Goal: Register for event/course

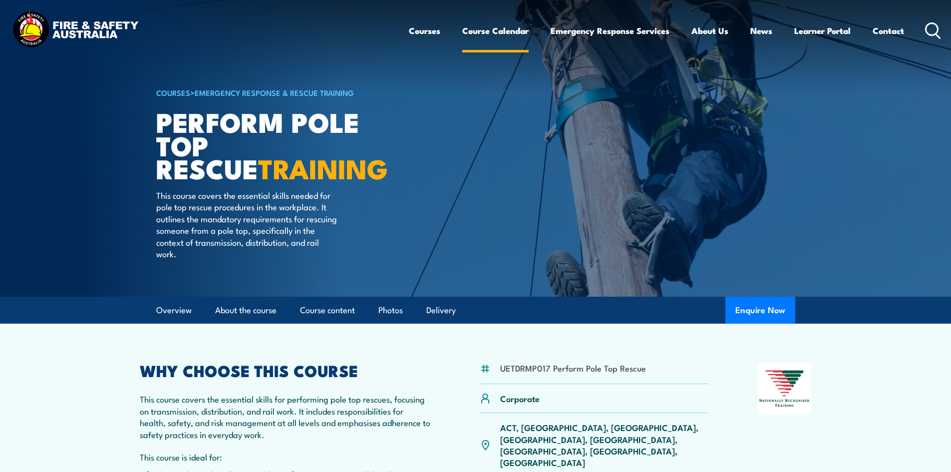
click at [478, 28] on link "Course Calendar" at bounding box center [495, 30] width 66 height 26
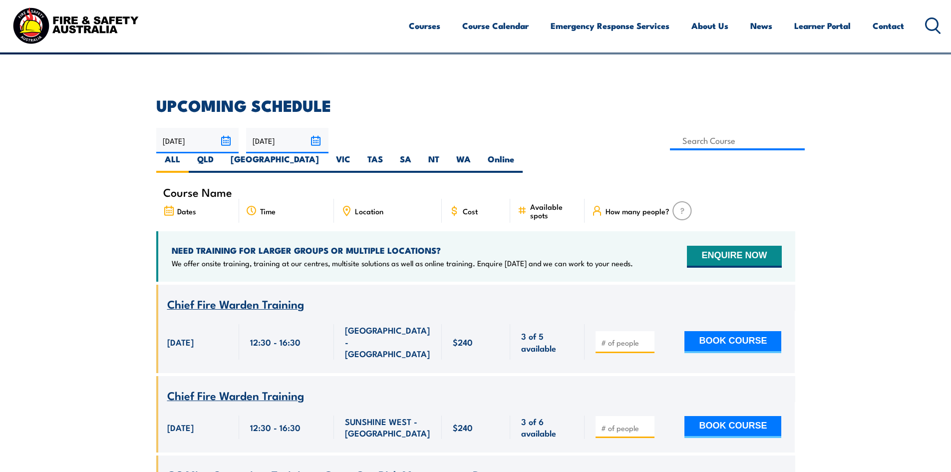
scroll to position [250, 0]
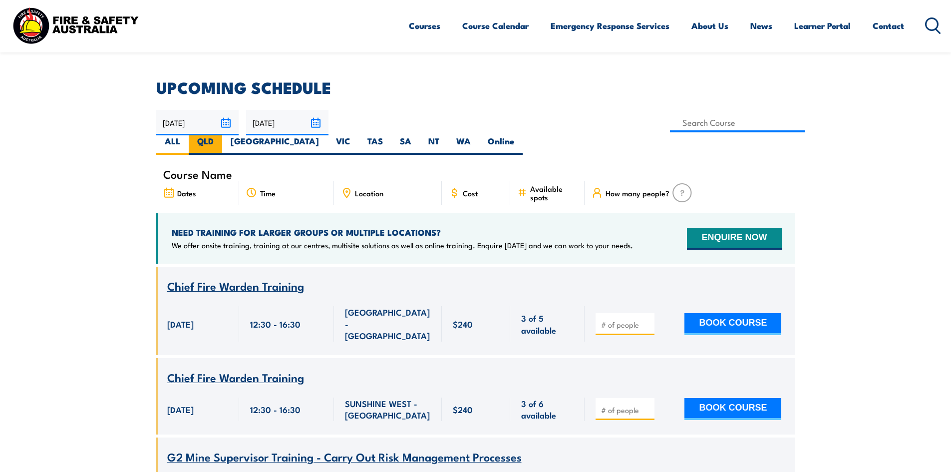
click at [222, 135] on label "QLD" at bounding box center [205, 144] width 33 height 19
click at [220, 135] on input "QLD" at bounding box center [217, 138] width 6 height 6
radio input "true"
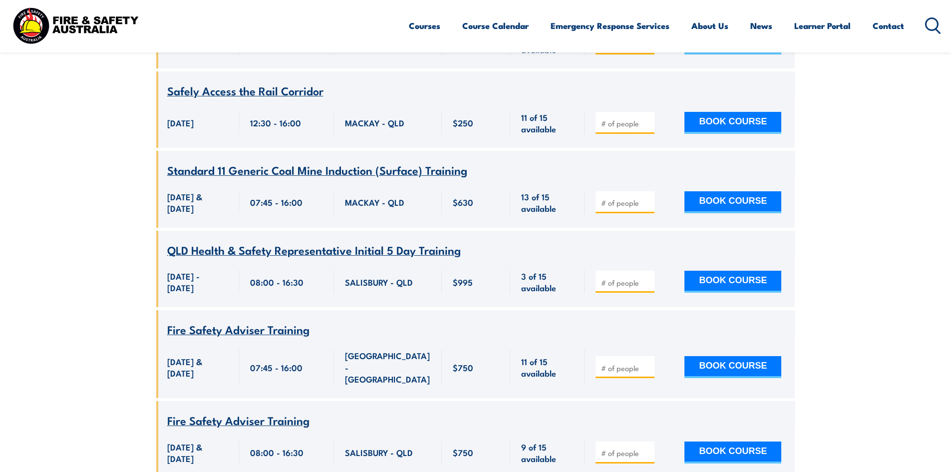
scroll to position [829, 0]
